Goal: Task Accomplishment & Management: Use online tool/utility

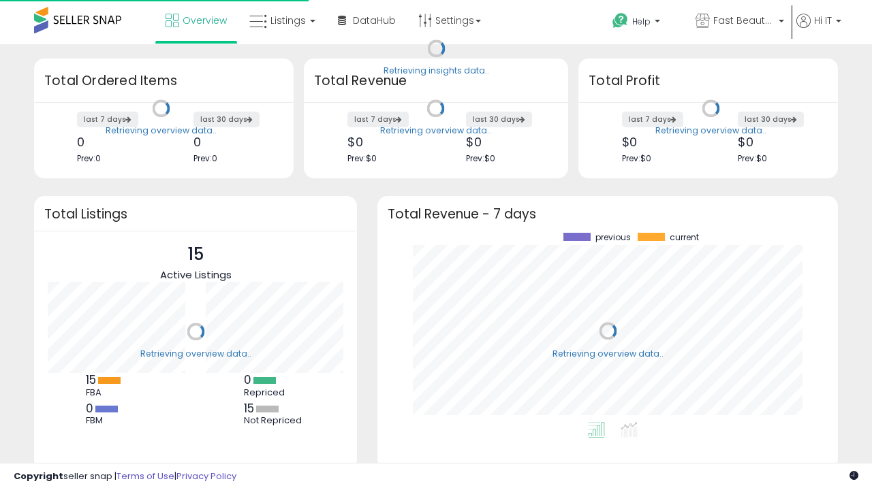
scroll to position [189, 433]
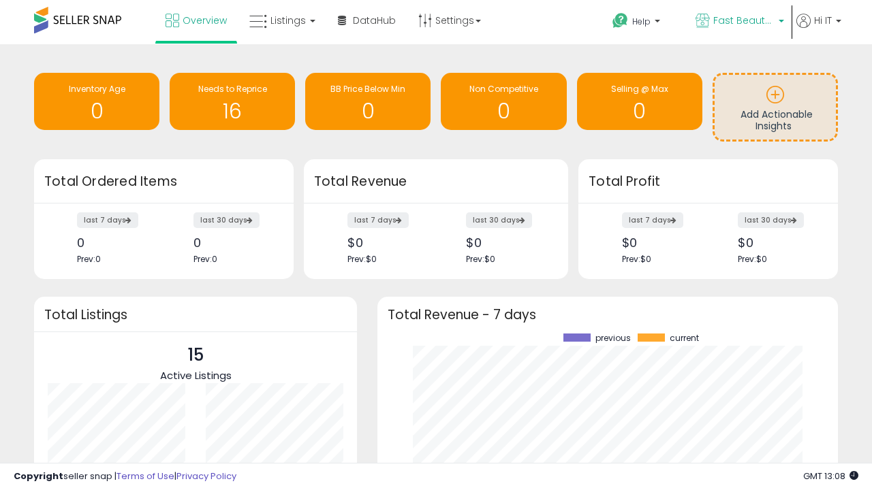
click at [738, 22] on span "Fast Beauty ([GEOGRAPHIC_DATA])" at bounding box center [743, 21] width 61 height 14
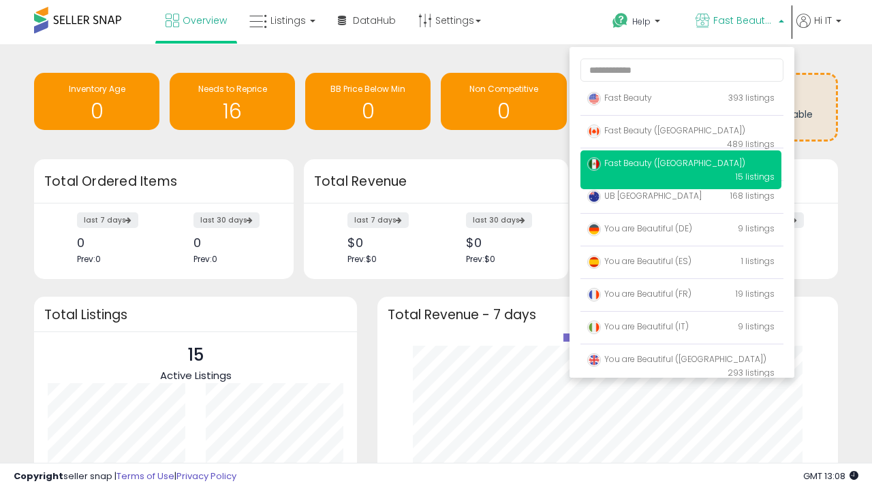
click at [680, 329] on span "You are Beautiful (IT)" at bounding box center [637, 327] width 101 height 12
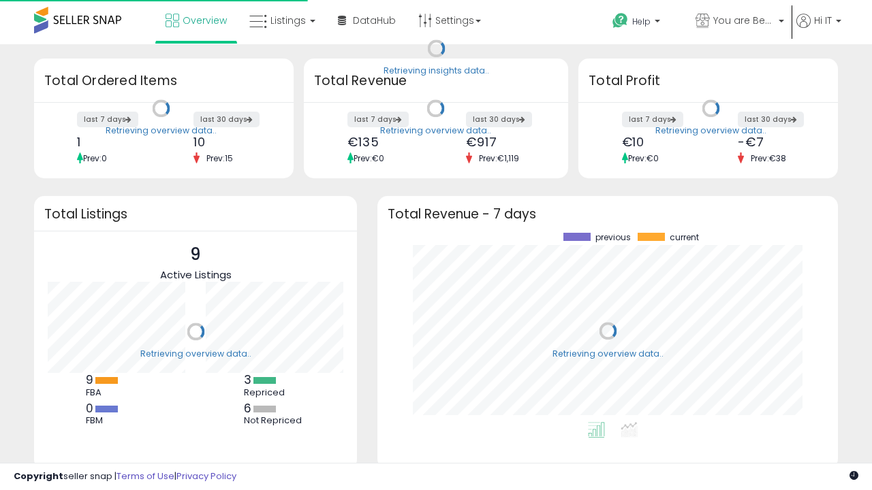
scroll to position [189, 433]
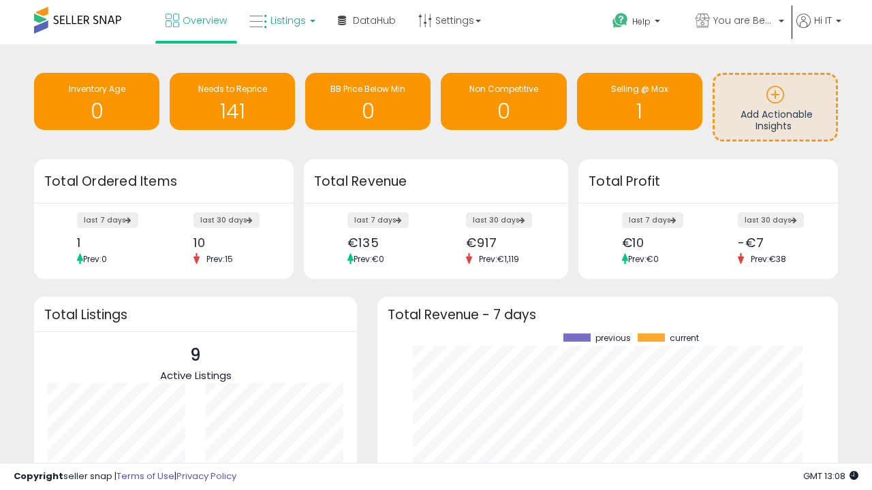
click at [281, 20] on span "Listings" at bounding box center [287, 21] width 35 height 14
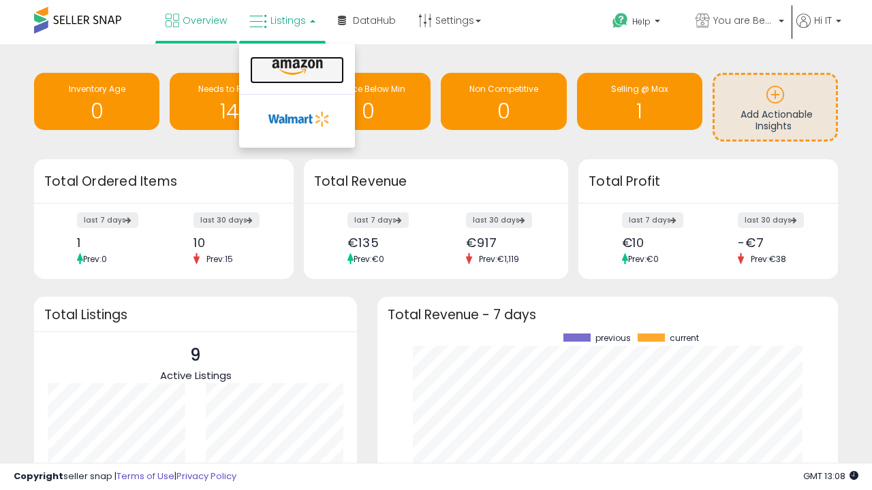
click at [296, 67] on icon at bounding box center [297, 68] width 59 height 18
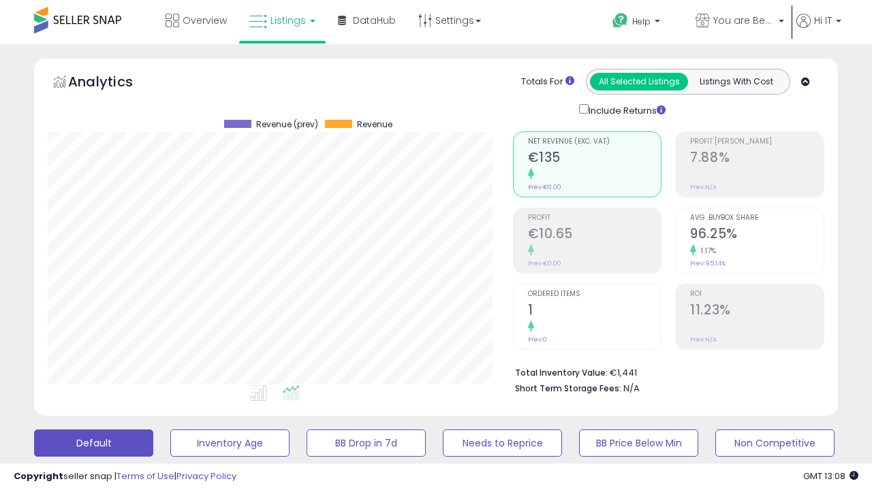
scroll to position [279, 464]
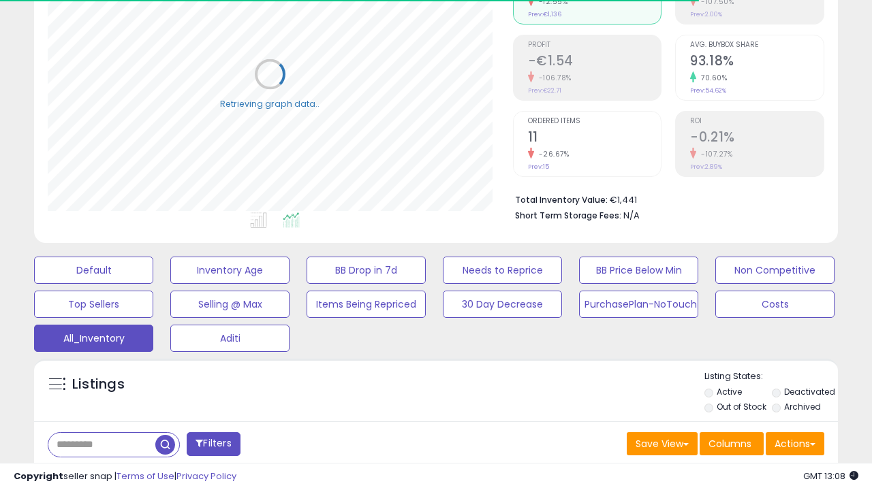
click at [97, 473] on span "Last 30 Days" at bounding box center [98, 480] width 59 height 14
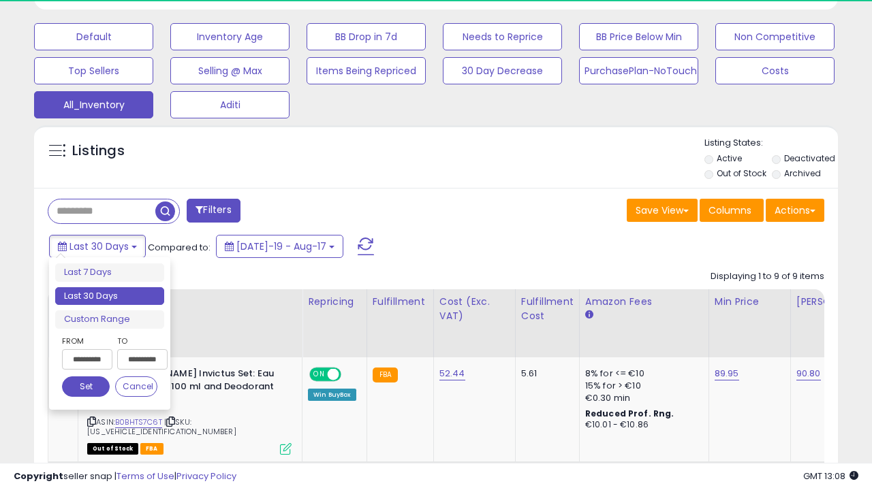
click at [110, 296] on li "Last 30 Days" at bounding box center [109, 296] width 109 height 18
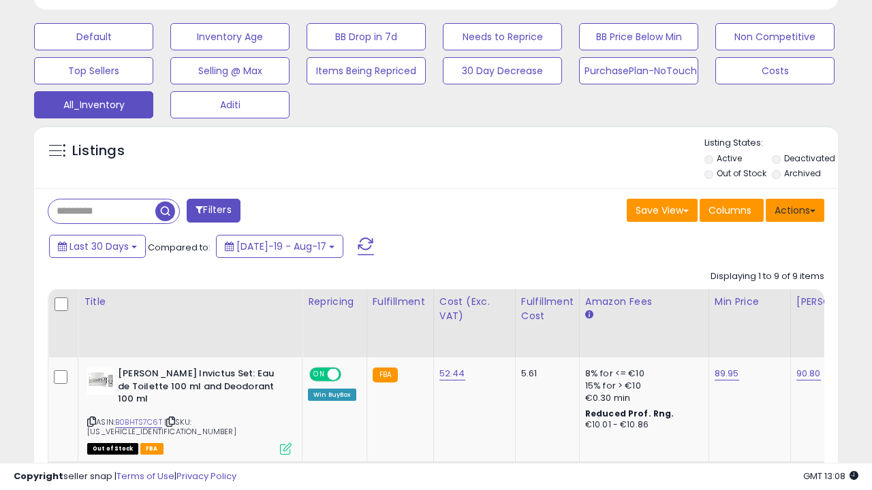
click at [795, 209] on button "Actions" at bounding box center [794, 210] width 59 height 23
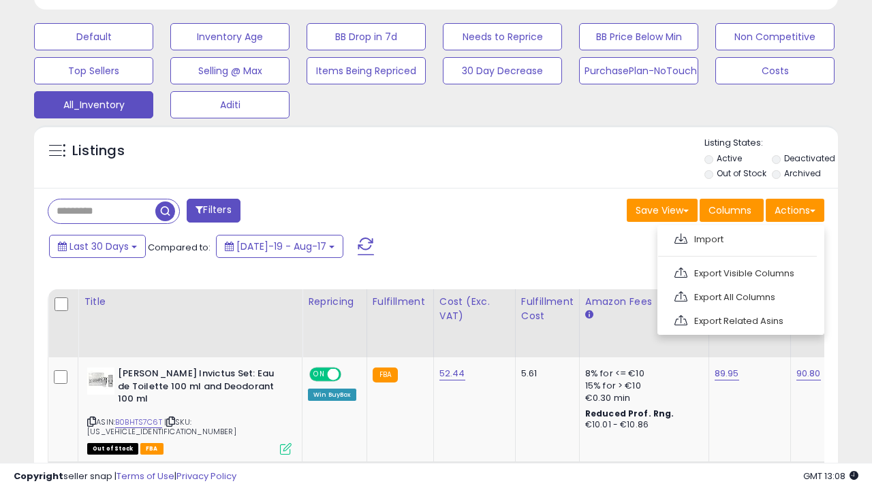
click at [739, 296] on link "Export All Columns" at bounding box center [739, 297] width 149 height 21
